Goal: Transaction & Acquisition: Book appointment/travel/reservation

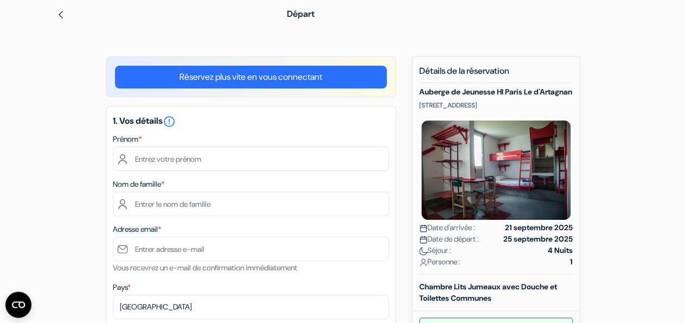
scroll to position [49, 0]
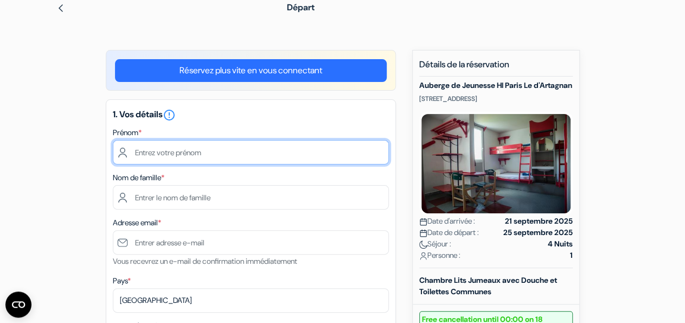
click at [241, 145] on input "text" at bounding box center [251, 152] width 276 height 24
type input "[PERSON_NAME]"
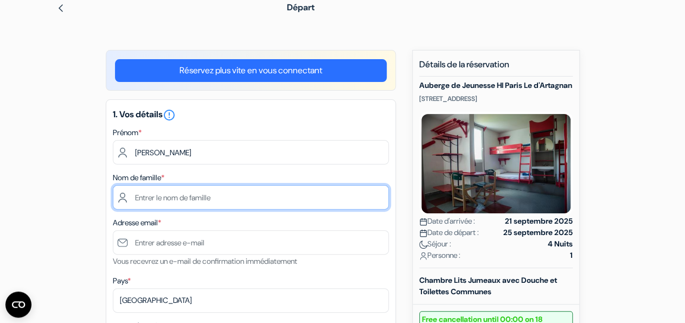
click at [209, 196] on input "text" at bounding box center [251, 197] width 276 height 24
type input "Taileb"
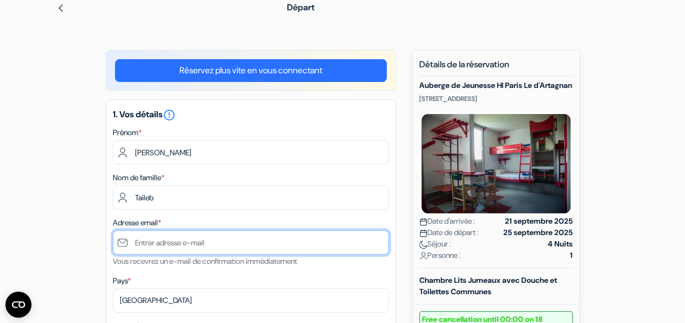
click at [213, 240] on input "text" at bounding box center [251, 242] width 276 height 24
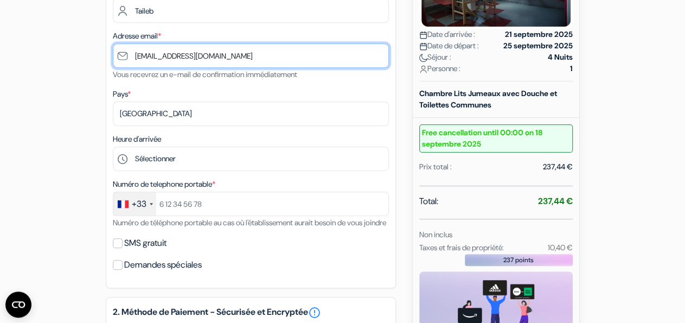
scroll to position [258, 0]
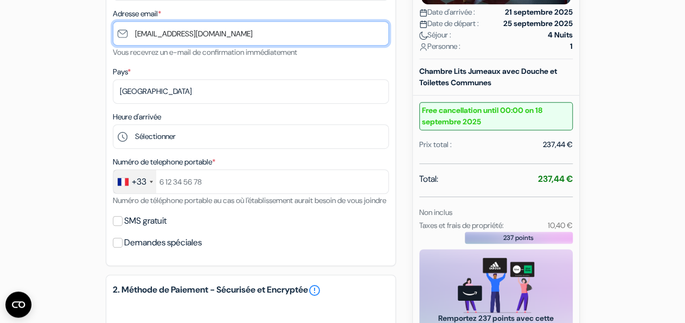
type input "[EMAIL_ADDRESS][DOMAIN_NAME]"
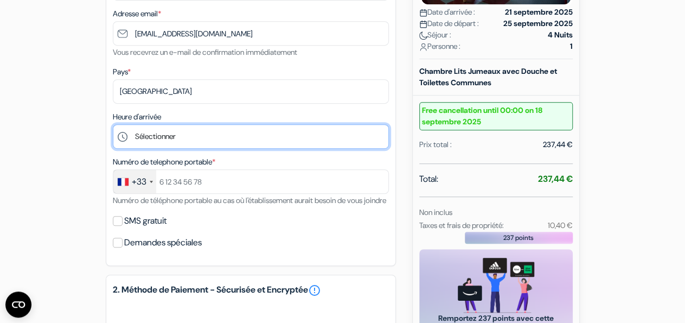
click at [113, 124] on select "Sélectionner 15:00 16:00 17:00 18:00 19:00 20:00 21:00 22:00 23:00 0:00" at bounding box center [251, 136] width 276 height 24
select select "15"
click option "15:00" at bounding box center [0, 0] width 0 height 0
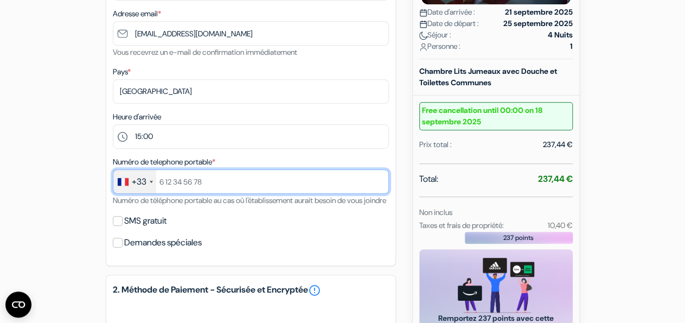
click at [259, 182] on input "text" at bounding box center [251, 181] width 276 height 24
click at [181, 187] on input "66598820" at bounding box center [251, 181] width 276 height 24
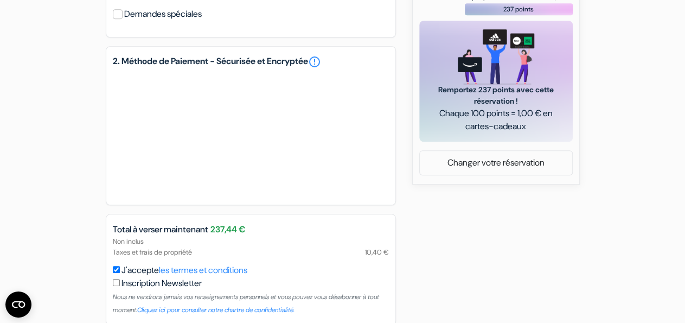
scroll to position [483, 0]
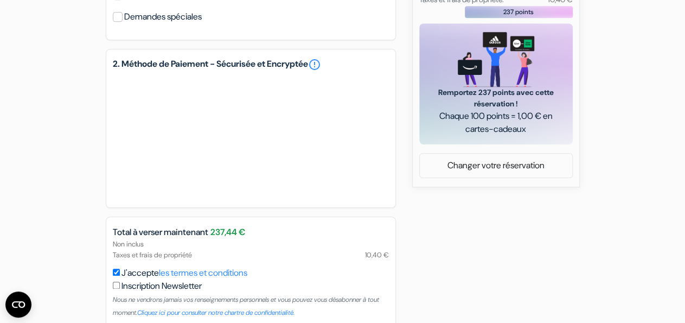
type input "665987820"
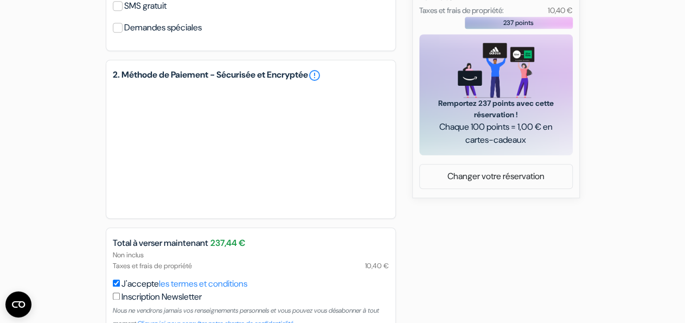
scroll to position [443, 0]
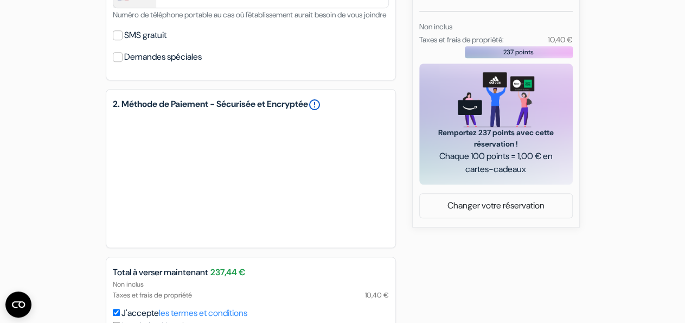
click at [321, 111] on link "error_outline" at bounding box center [314, 104] width 13 height 13
click at [432, 256] on div "add_box Auberge de Jeunesse HI Paris Le d'Artagnan 80 Rue Vitruve, Paris, Franc…" at bounding box center [343, 31] width 618 height 750
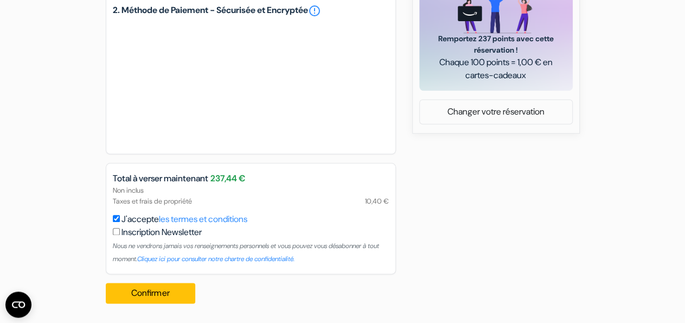
scroll to position [549, 0]
click at [166, 298] on button "Confirmer Loading..." at bounding box center [151, 292] width 90 height 21
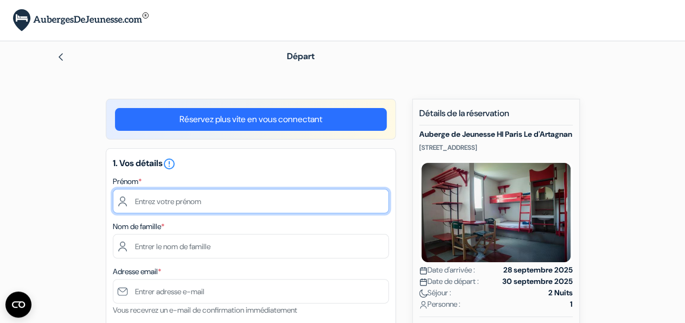
click at [227, 201] on input "text" at bounding box center [251, 201] width 276 height 24
type input "[PERSON_NAME]"
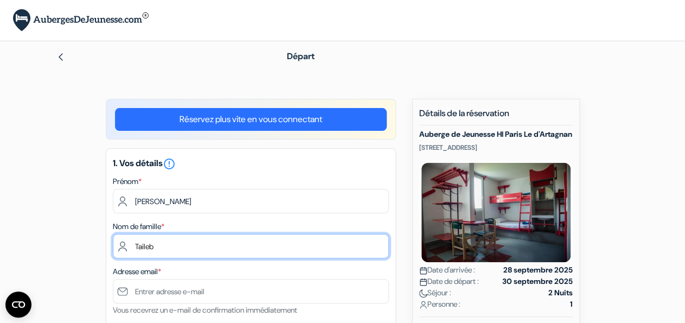
type input "Taileb"
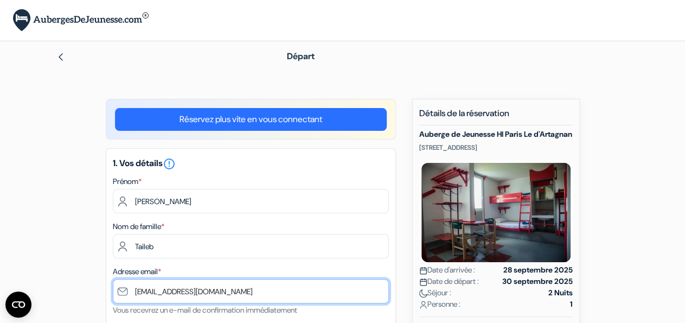
type input "[EMAIL_ADDRESS][DOMAIN_NAME]"
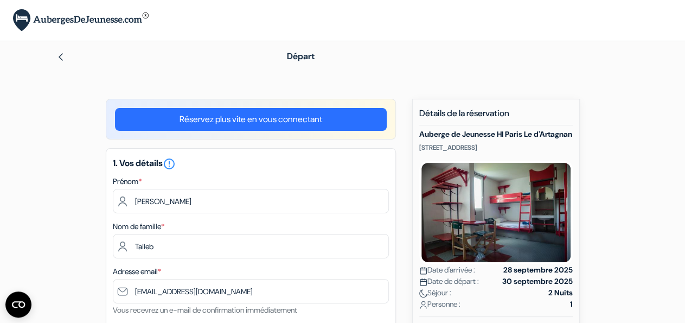
scroll to position [188, 0]
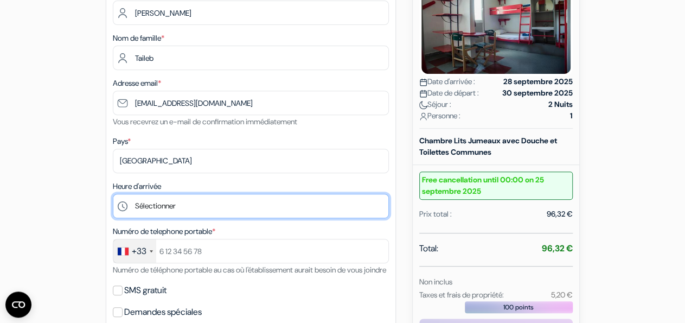
select select "15"
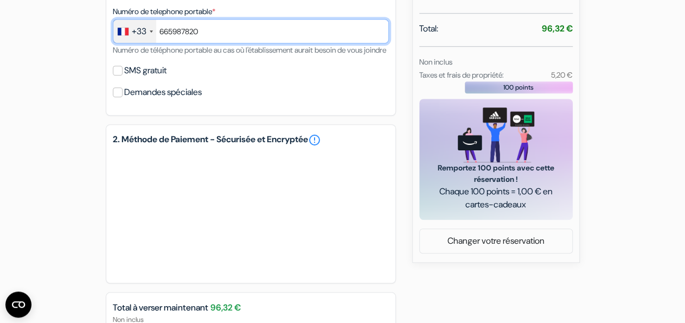
scroll to position [412, 0]
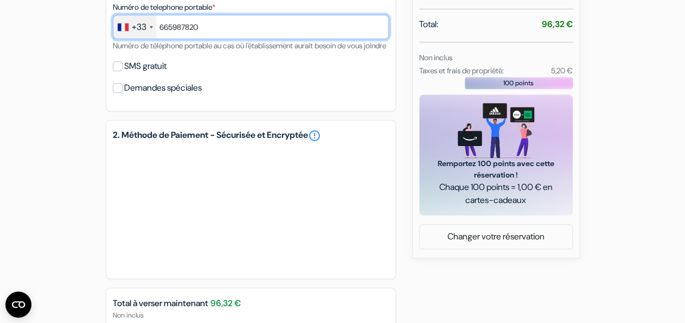
type input "665987820"
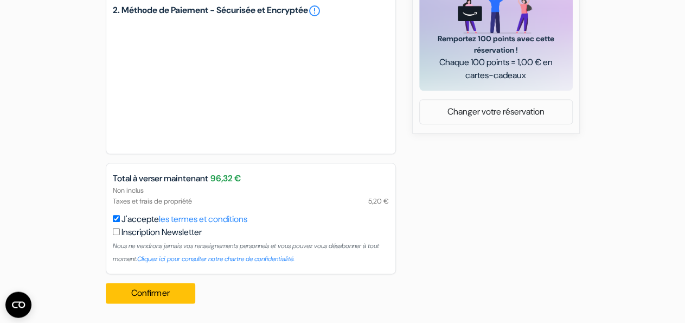
scroll to position [549, 0]
click at [147, 297] on button "Confirmer Loading..." at bounding box center [151, 292] width 90 height 21
